Goal: Information Seeking & Learning: Find specific fact

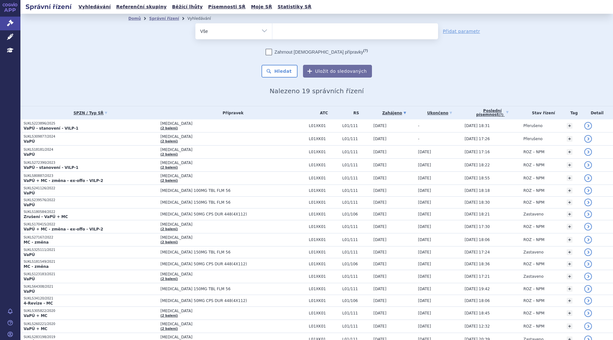
select select
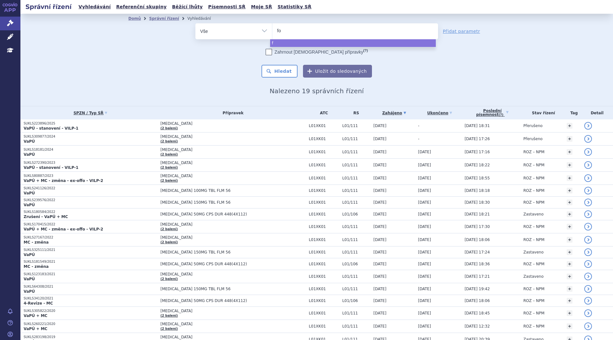
type input "for"
type input "forx"
type input "forxig"
type input "forxiga"
select select "forxiga"
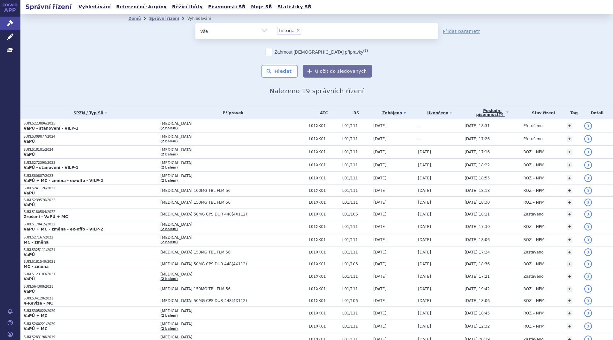
click at [280, 70] on button "Hledat" at bounding box center [279, 71] width 36 height 13
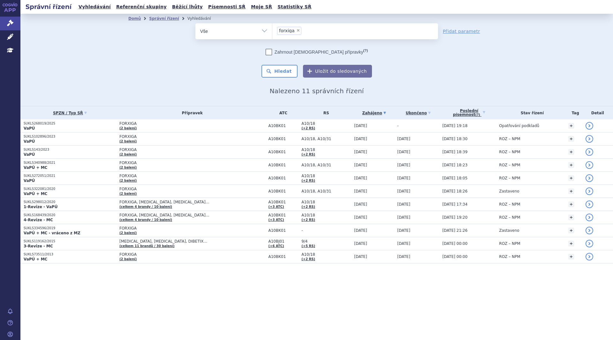
click at [170, 129] on td "FORXIGA (2 balení)" at bounding box center [190, 125] width 149 height 13
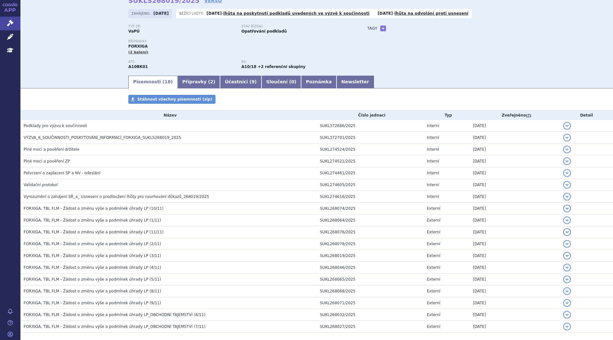
scroll to position [64, 0]
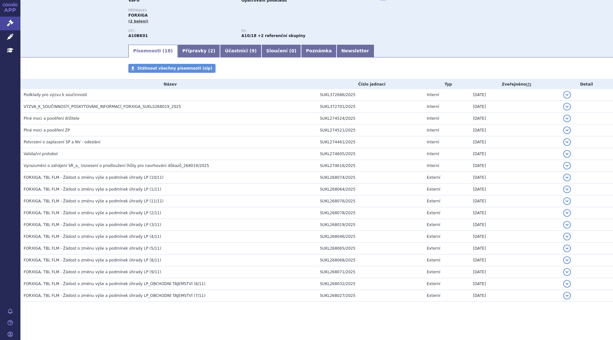
click at [287, 109] on h3 "VÝZVA_K_SOUČINNOSTI_POSKYTOVÁNÍ_INFORMACÍ_FORXIGA_SUKLS268019_2025" at bounding box center [170, 106] width 293 height 6
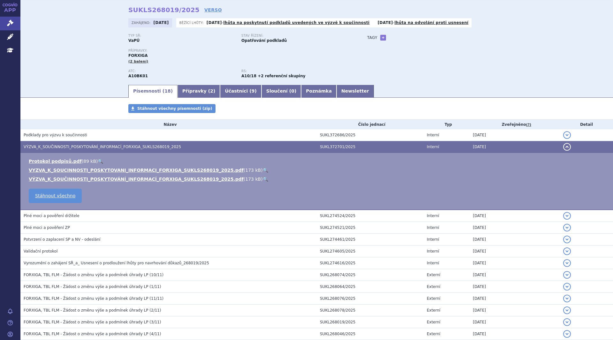
scroll to position [0, 0]
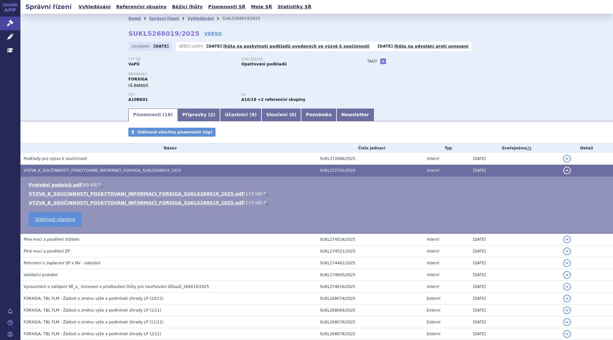
click at [194, 112] on link "Přípravky ( 2 )" at bounding box center [198, 114] width 42 height 13
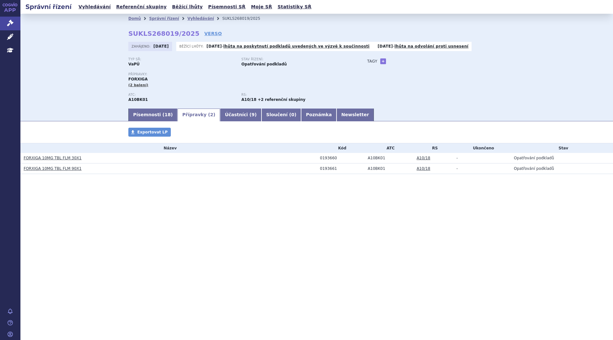
click at [131, 116] on link "Písemnosti ( 18 )" at bounding box center [152, 114] width 49 height 13
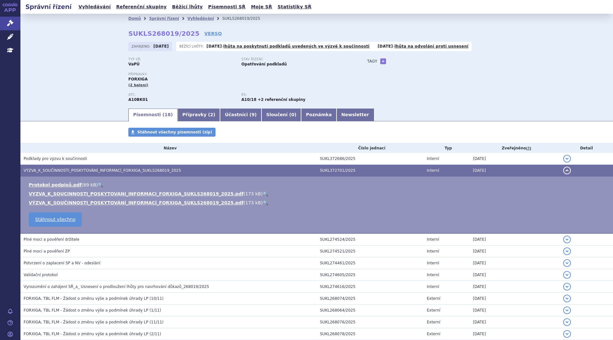
scroll to position [121, 0]
